Goal: Find specific page/section

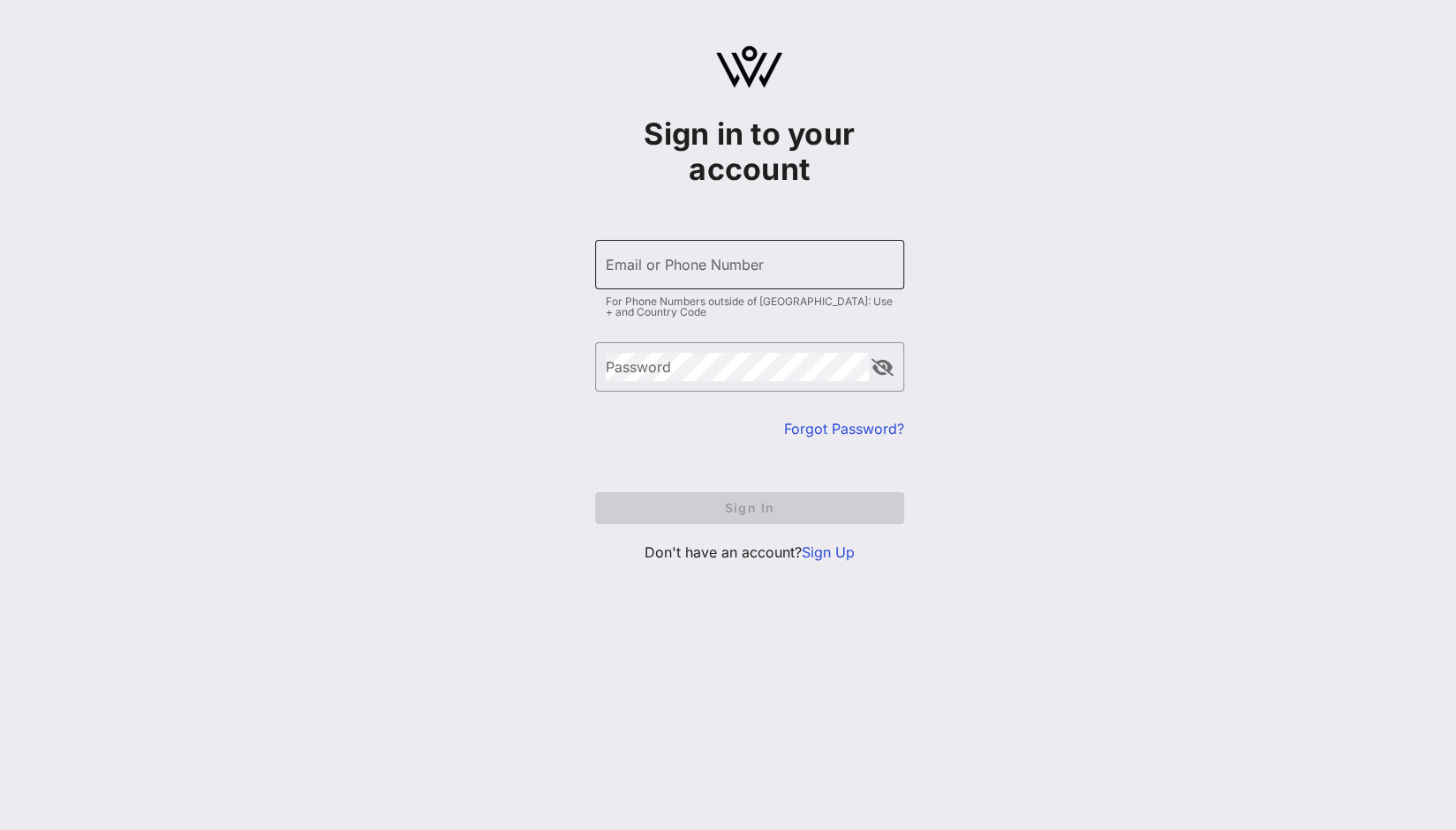
click at [734, 277] on input "Email or Phone Number" at bounding box center [749, 265] width 288 height 29
type input "[EMAIL_ADDRESS][DOMAIN_NAME]"
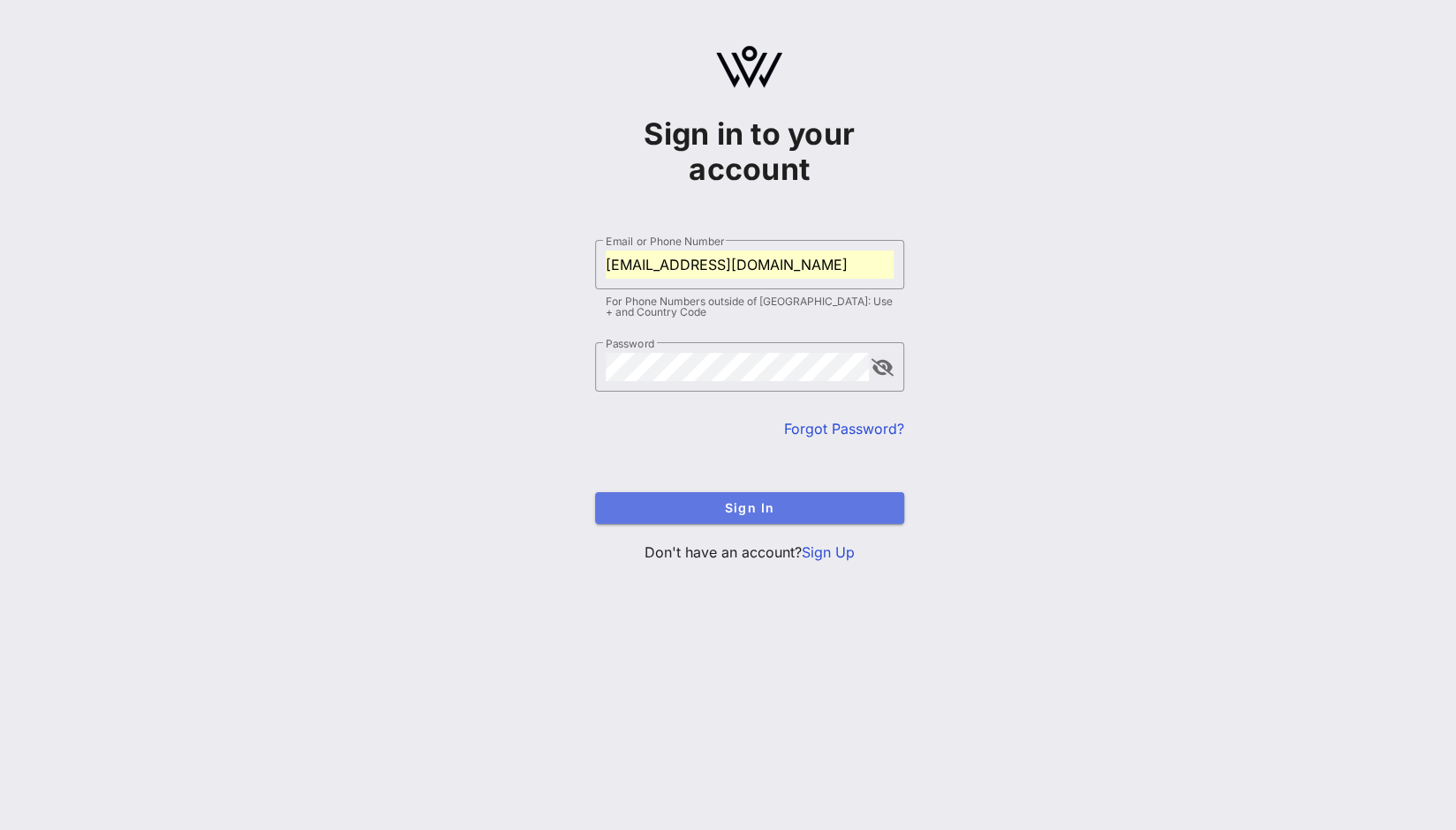
click at [739, 516] on button "Sign In" at bounding box center [749, 508] width 309 height 32
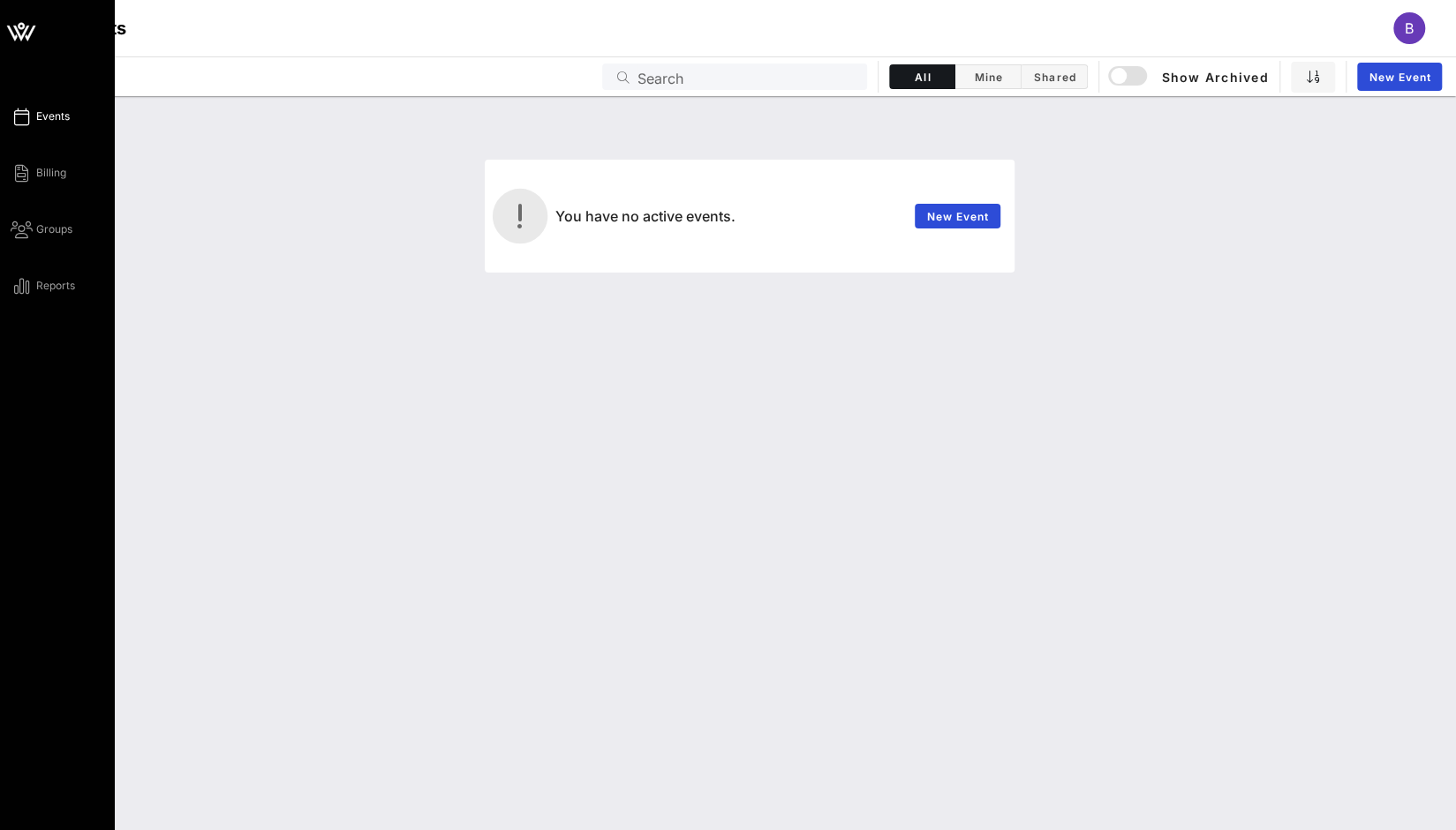
click at [47, 112] on span "Events" at bounding box center [53, 117] width 34 height 16
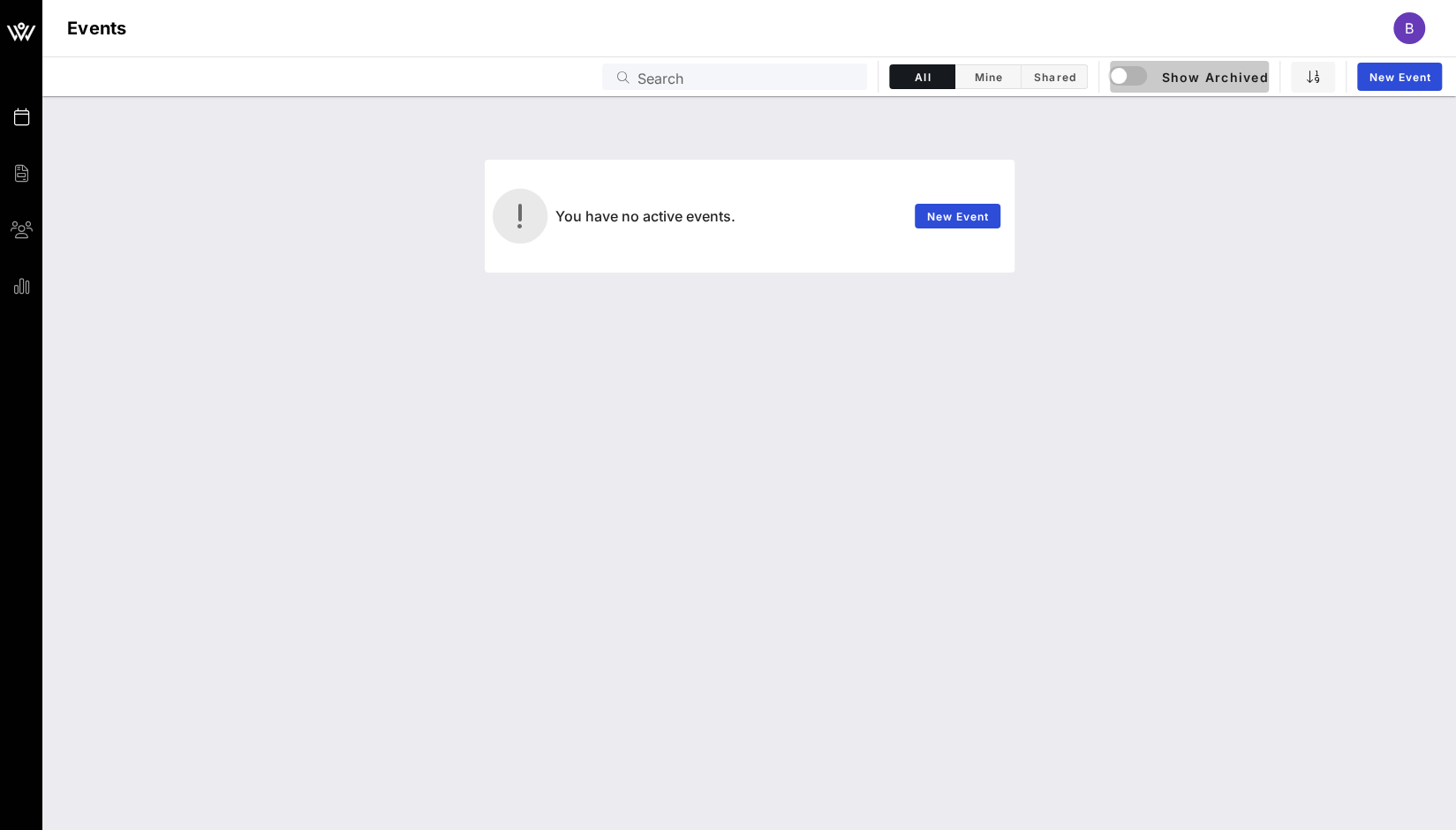
click at [1183, 71] on span "Show Archived" at bounding box center [1189, 76] width 157 height 21
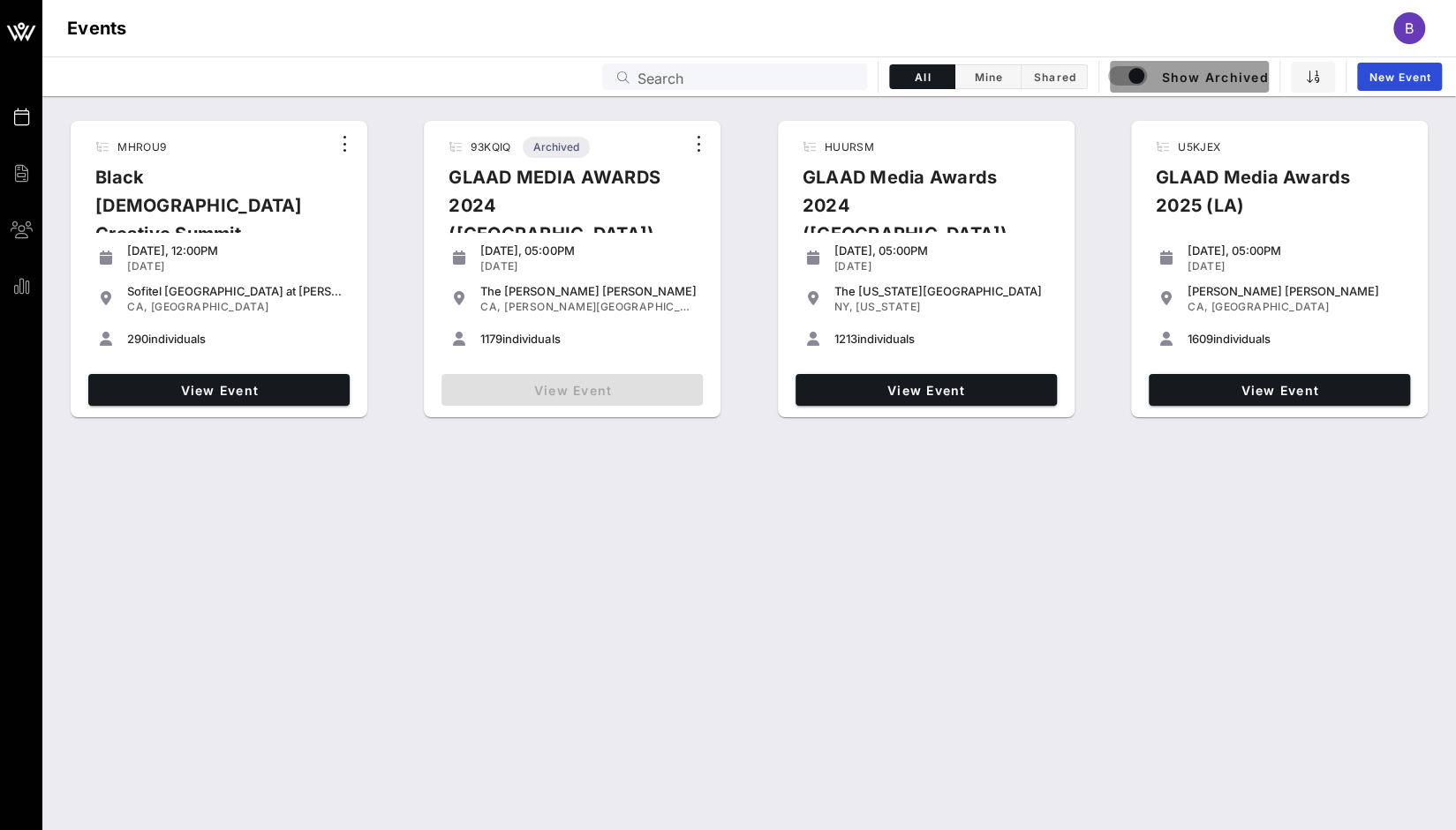
click at [1183, 71] on span "Show Archived" at bounding box center [1189, 76] width 157 height 21
